Goal: Transaction & Acquisition: Book appointment/travel/reservation

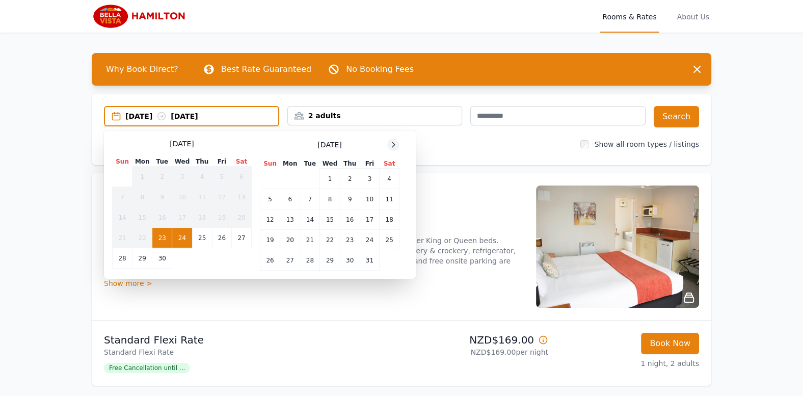
click at [395, 141] on icon at bounding box center [394, 145] width 8 height 8
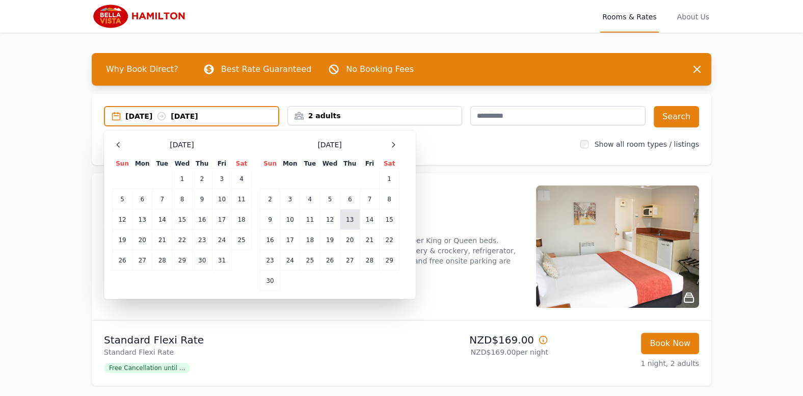
click at [349, 226] on td "13" at bounding box center [350, 220] width 20 height 20
click at [366, 217] on td "14" at bounding box center [369, 220] width 19 height 20
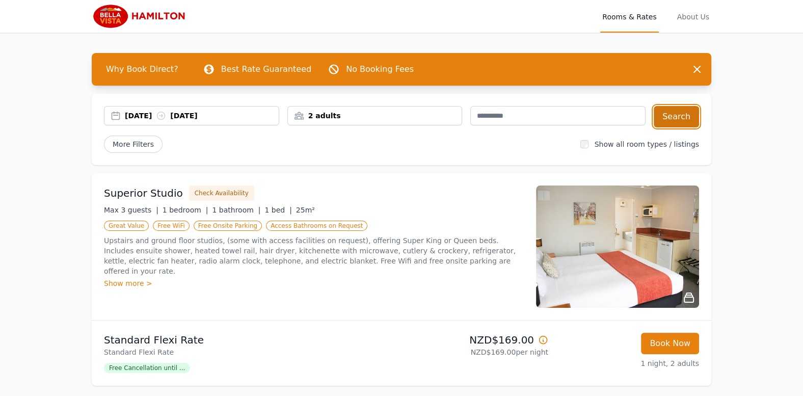
click at [676, 111] on button "Search" at bounding box center [676, 116] width 45 height 21
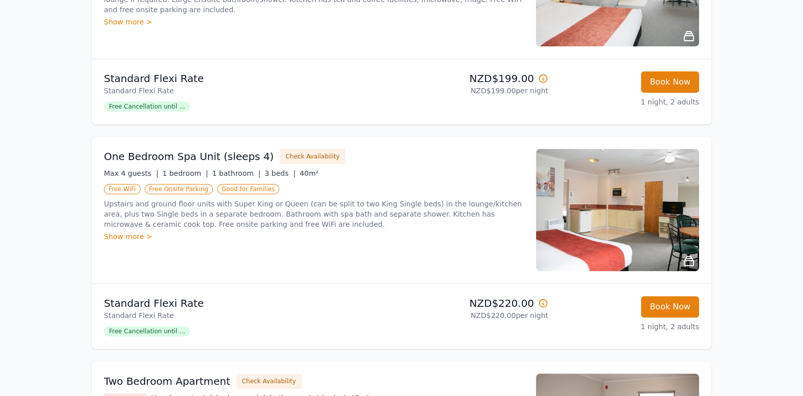
scroll to position [478, 0]
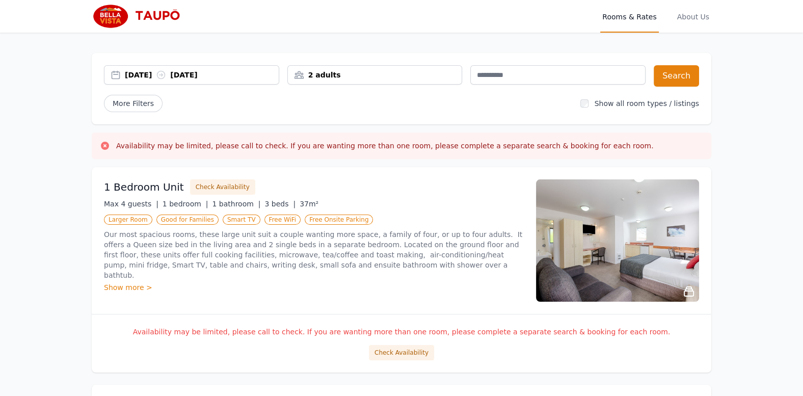
click at [190, 80] on div "23 Sep 2025 24 Sep 2025" at bounding box center [191, 74] width 175 height 19
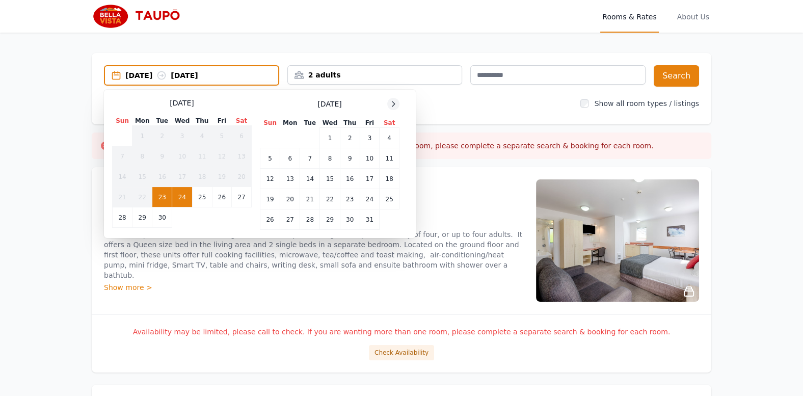
click at [392, 100] on icon at bounding box center [394, 104] width 8 height 8
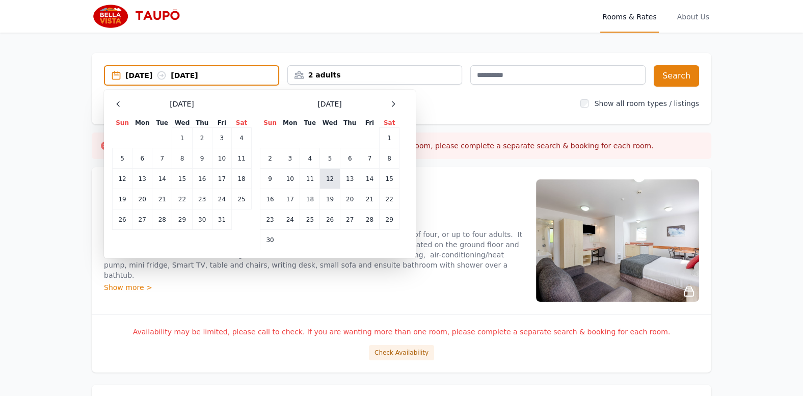
click at [324, 179] on td "12" at bounding box center [330, 179] width 20 height 20
click at [348, 176] on td "13" at bounding box center [350, 179] width 20 height 20
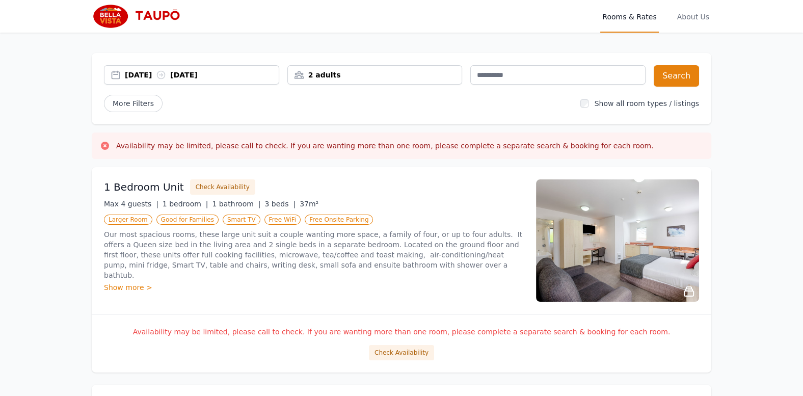
click at [400, 77] on div "2 adults" at bounding box center [375, 75] width 174 height 10
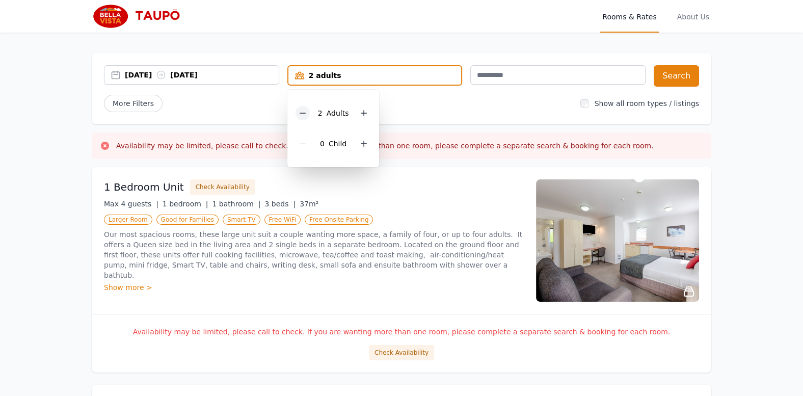
click at [306, 111] on icon at bounding box center [303, 113] width 8 height 8
click at [670, 77] on button "Search" at bounding box center [676, 75] width 45 height 21
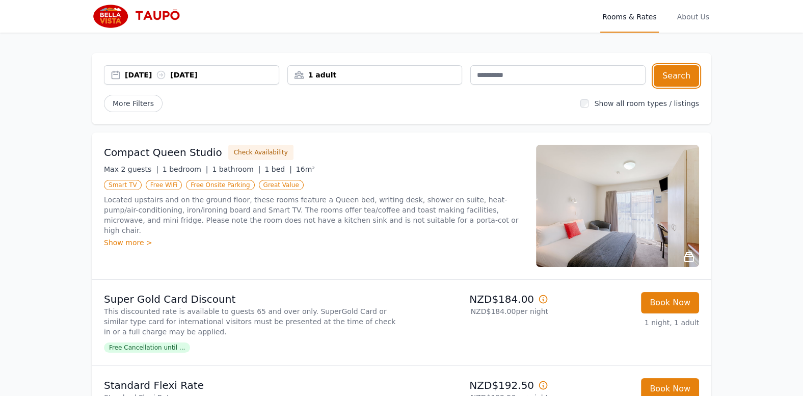
scroll to position [53, 0]
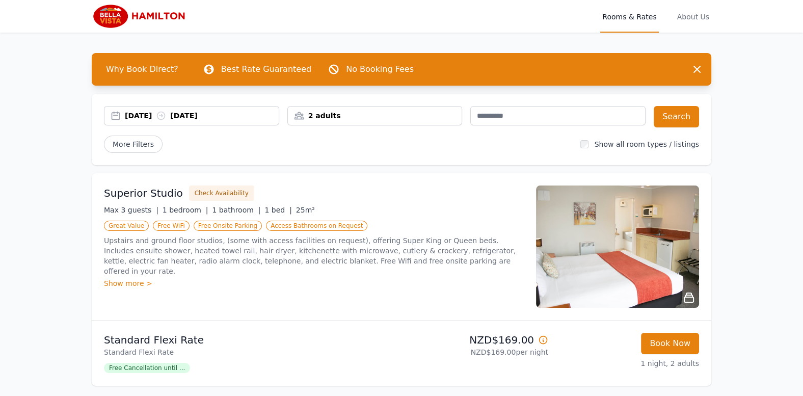
click at [199, 122] on div "[DATE] [DATE]" at bounding box center [191, 115] width 175 height 19
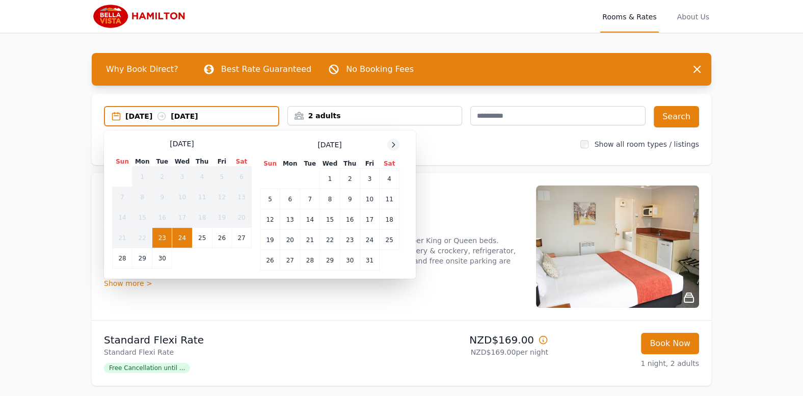
click at [391, 141] on icon at bounding box center [394, 145] width 8 height 8
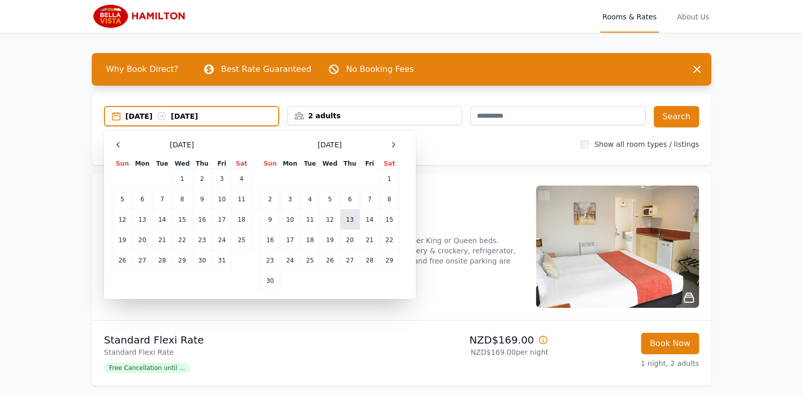
click at [353, 215] on td "13" at bounding box center [350, 220] width 20 height 20
click at [368, 218] on td "14" at bounding box center [369, 220] width 19 height 20
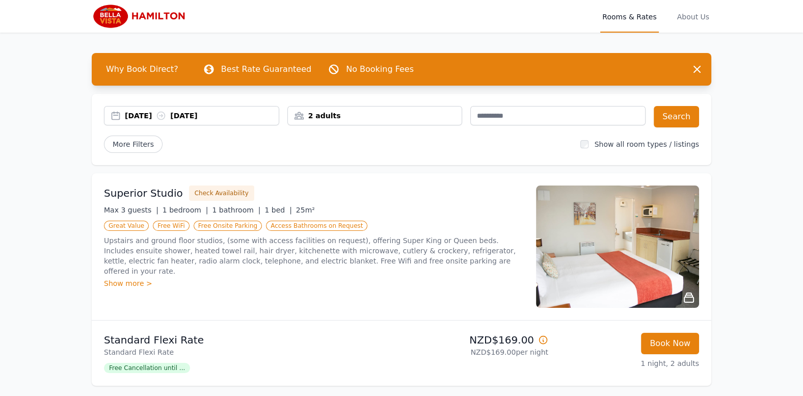
click at [402, 111] on div "2 adults" at bounding box center [375, 116] width 174 height 10
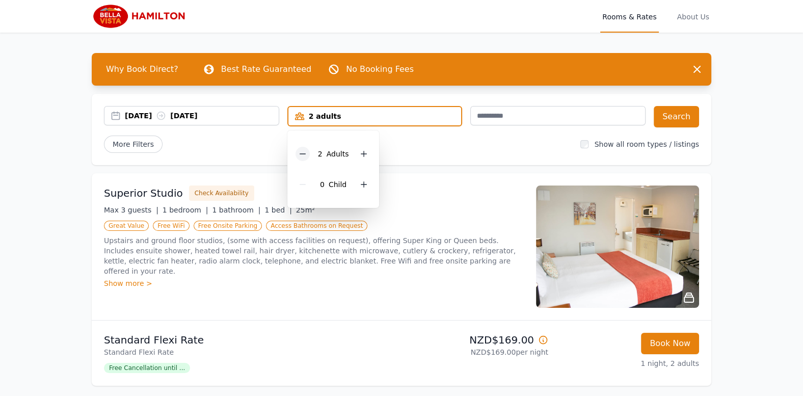
click at [306, 152] on icon at bounding box center [303, 154] width 8 height 8
click at [659, 127] on div "13 Nov 2025 14 Nov 2025 1 adult 1 Adult 0 Child Search More Filters Show all ro…" at bounding box center [402, 129] width 620 height 71
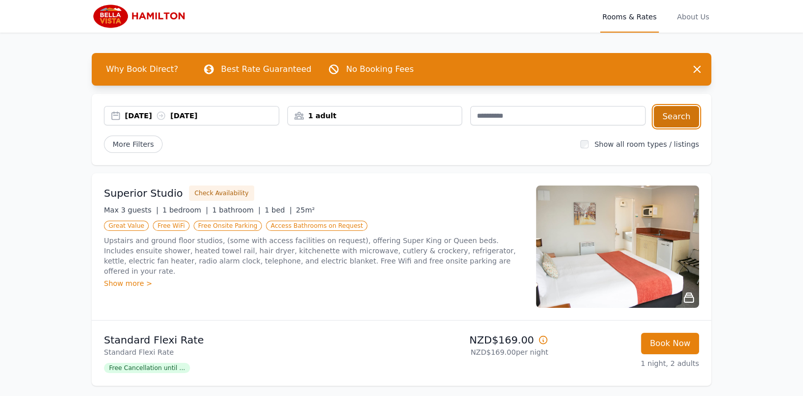
click at [664, 122] on button "Search" at bounding box center [676, 116] width 45 height 21
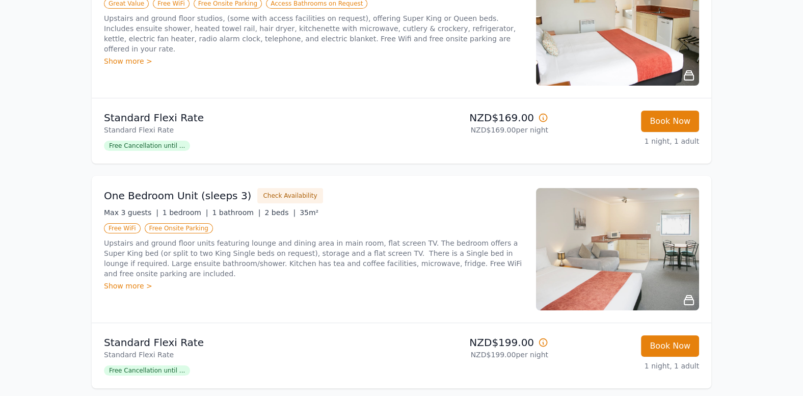
scroll to position [159, 0]
